Goal: Find specific page/section: Find specific page/section

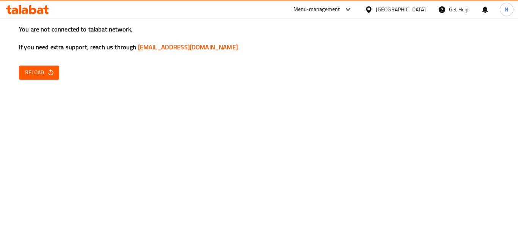
click at [46, 69] on span "Reload" at bounding box center [39, 72] width 28 height 9
click at [53, 75] on icon "button" at bounding box center [51, 73] width 8 height 8
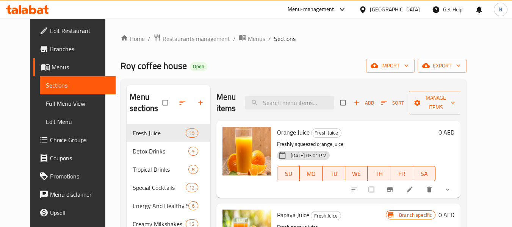
click at [387, 13] on div "[GEOGRAPHIC_DATA]" at bounding box center [395, 9] width 50 height 8
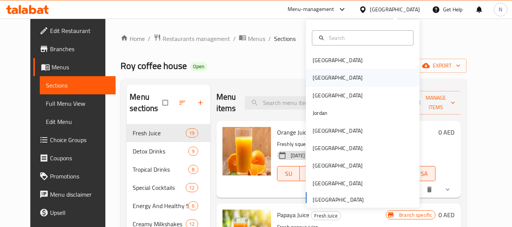
click at [317, 81] on div "Egypt" at bounding box center [338, 78] width 50 height 8
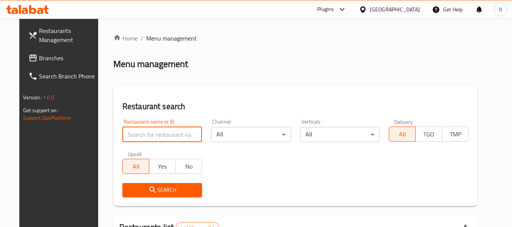
click at [152, 137] on input "search" at bounding box center [162, 134] width 80 height 15
paste input "Sushi Family"
type input "Sushi Family"
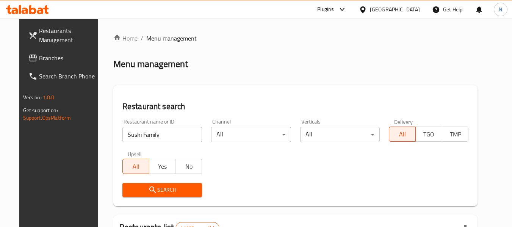
click at [148, 189] on icon "submit" at bounding box center [152, 189] width 9 height 9
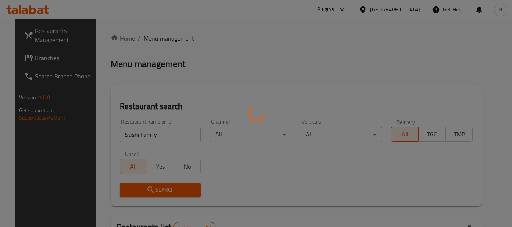
scroll to position [105, 0]
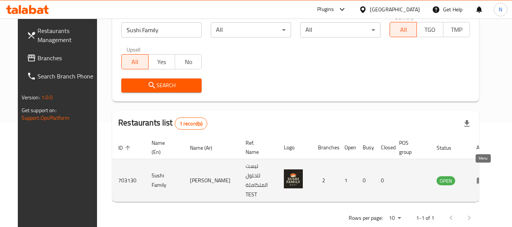
click at [479, 178] on icon "enhanced table" at bounding box center [481, 181] width 8 height 6
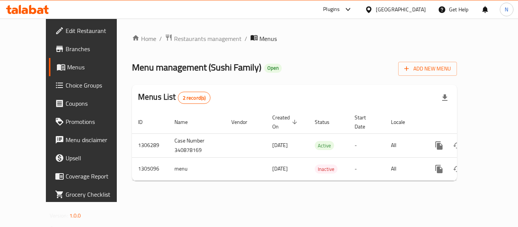
click at [66, 50] on span "Branches" at bounding box center [96, 48] width 61 height 9
